Goal: Transaction & Acquisition: Download file/media

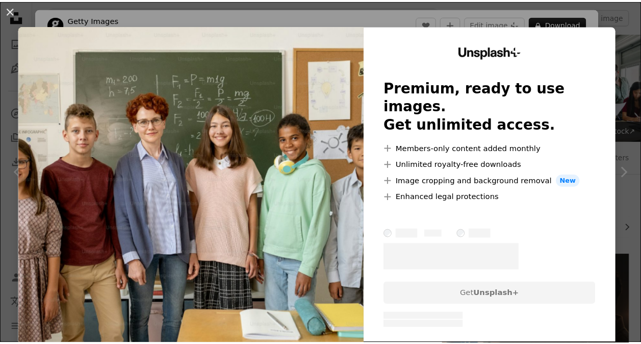
scroll to position [326, 0]
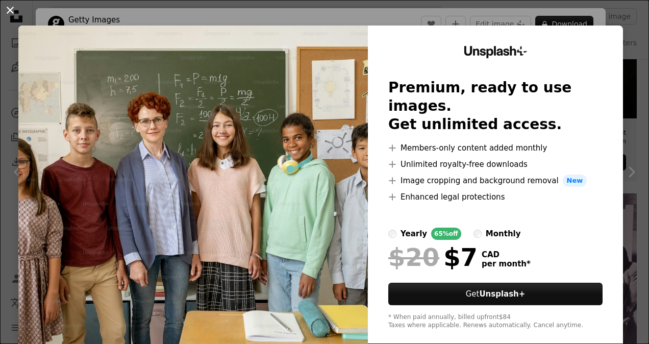
click at [9, 11] on button "An X shape" at bounding box center [10, 10] width 12 height 12
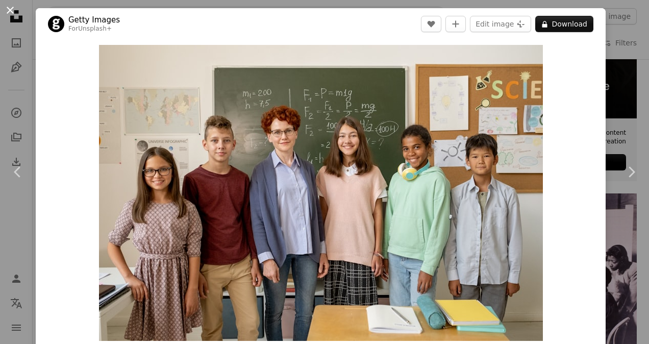
click at [8, 7] on button "An X shape" at bounding box center [10, 10] width 12 height 12
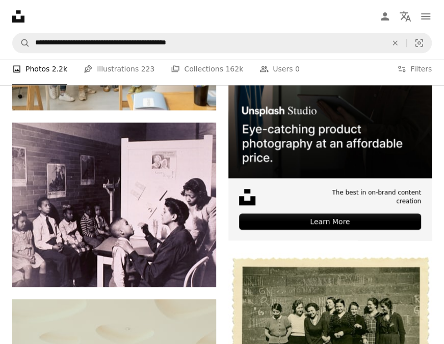
click at [249, 19] on nav "Unsplash logo Unsplash Home A photo Pen Tool A compass A stack of folders Downl…" at bounding box center [222, 16] width 444 height 33
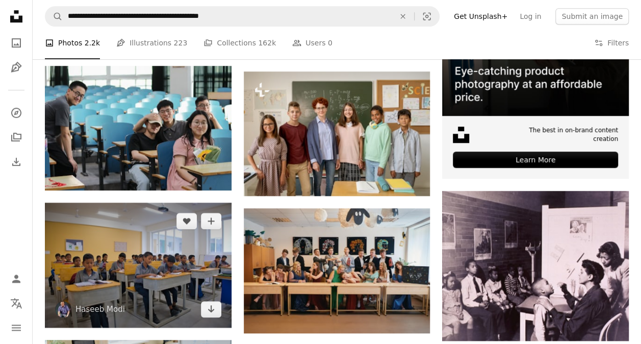
click at [142, 241] on img at bounding box center [138, 265] width 187 height 125
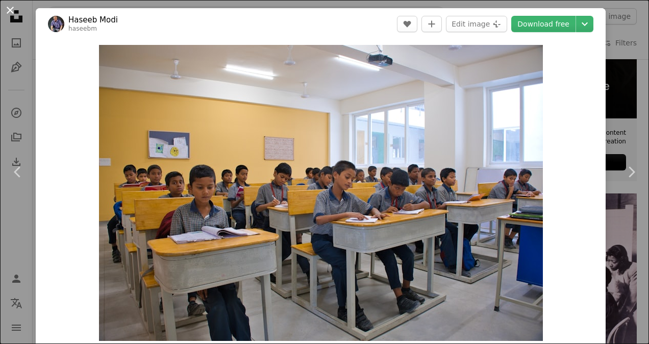
click at [9, 9] on button "An X shape" at bounding box center [10, 10] width 12 height 12
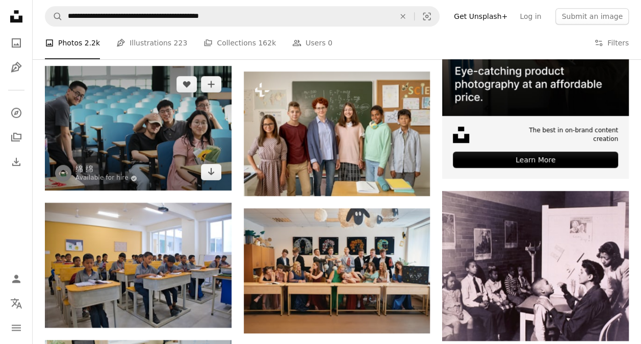
click at [120, 111] on img at bounding box center [138, 128] width 187 height 125
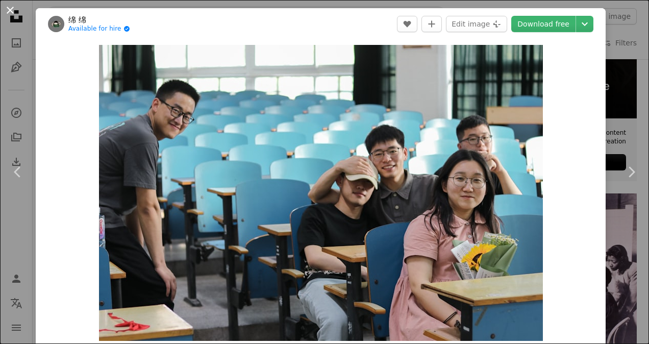
click at [11, 12] on button "An X shape" at bounding box center [10, 10] width 12 height 12
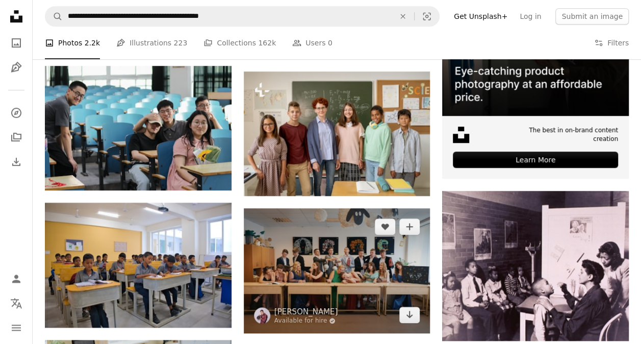
click at [314, 264] on img at bounding box center [337, 270] width 187 height 125
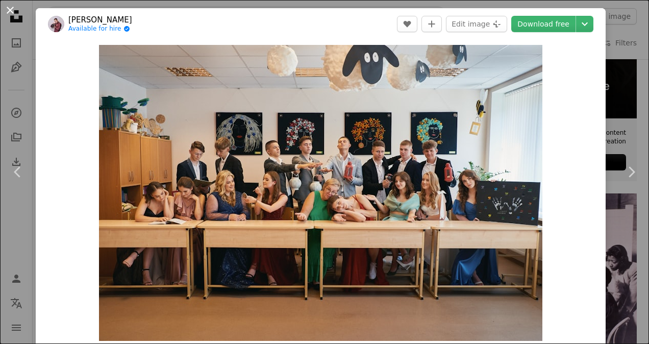
click at [5, 10] on button "An X shape" at bounding box center [10, 10] width 12 height 12
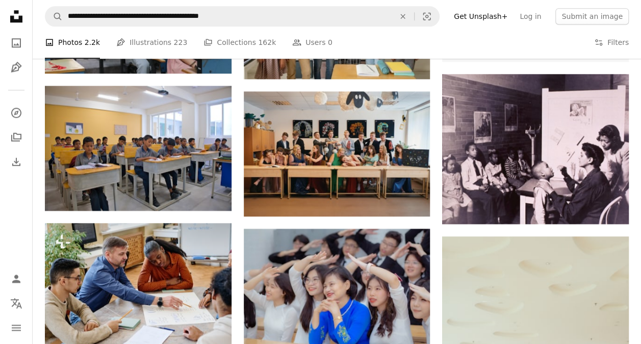
scroll to position [484, 0]
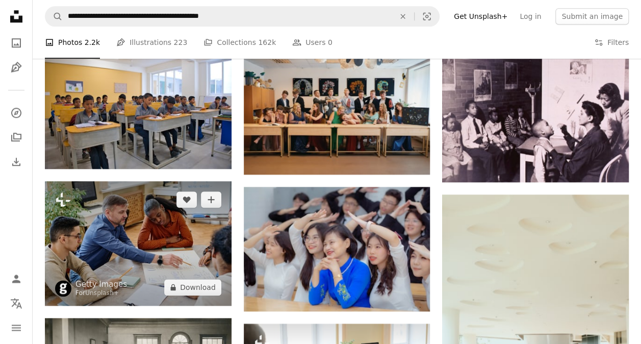
click at [137, 233] on img at bounding box center [138, 243] width 187 height 125
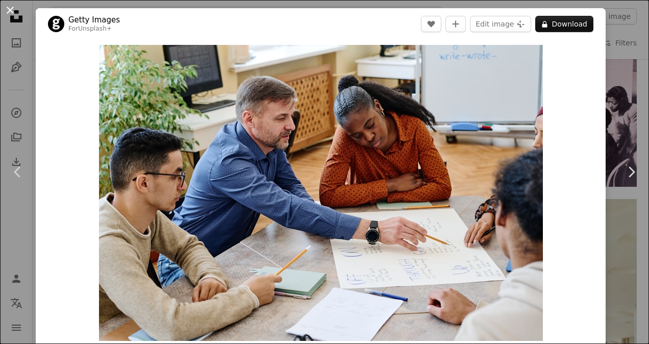
click at [8, 6] on button "An X shape" at bounding box center [10, 10] width 12 height 12
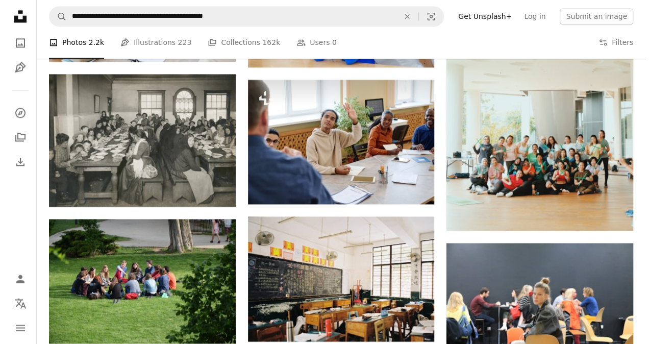
scroll to position [739, 0]
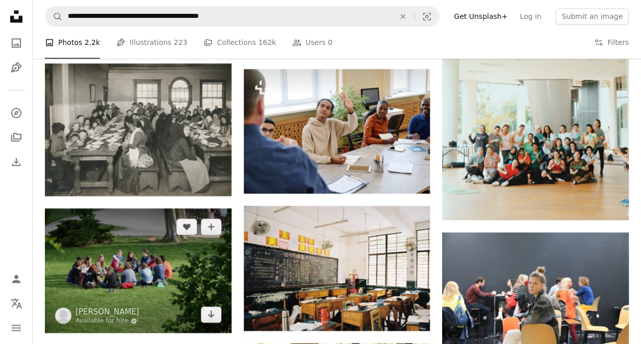
click at [153, 256] on img at bounding box center [138, 270] width 187 height 125
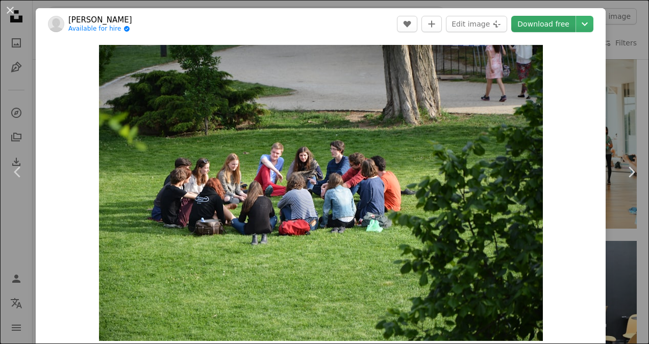
click at [545, 22] on link "Download free" at bounding box center [543, 24] width 64 height 16
